Goal: Find specific page/section: Find specific page/section

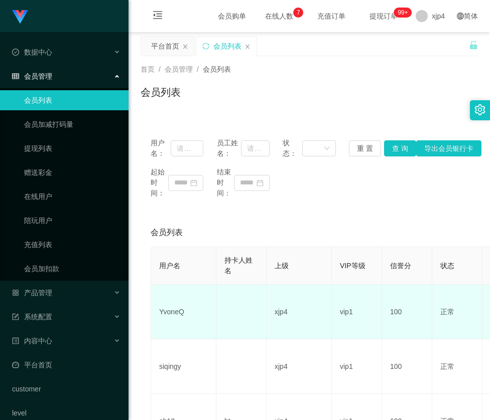
click at [177, 311] on td "YvoneQ" at bounding box center [183, 312] width 65 height 55
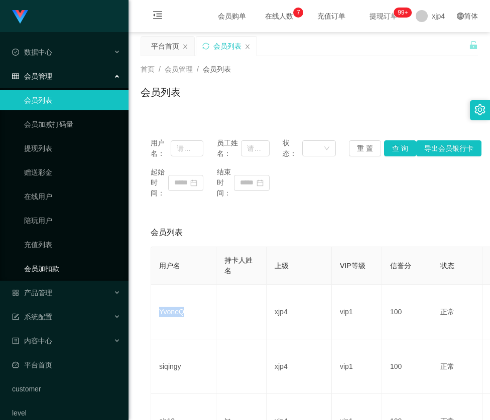
copy td "YvoneQ"
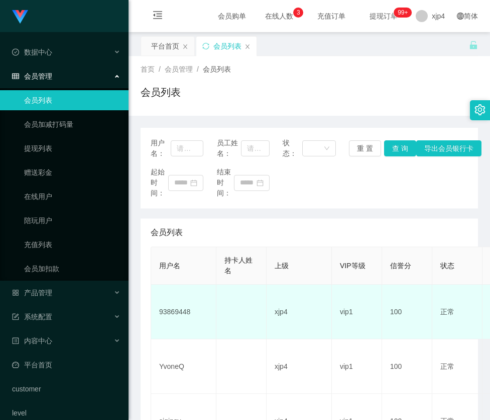
click at [169, 311] on td "93869448" at bounding box center [183, 312] width 65 height 55
copy td "93869448"
